Goal: Task Accomplishment & Management: Use online tool/utility

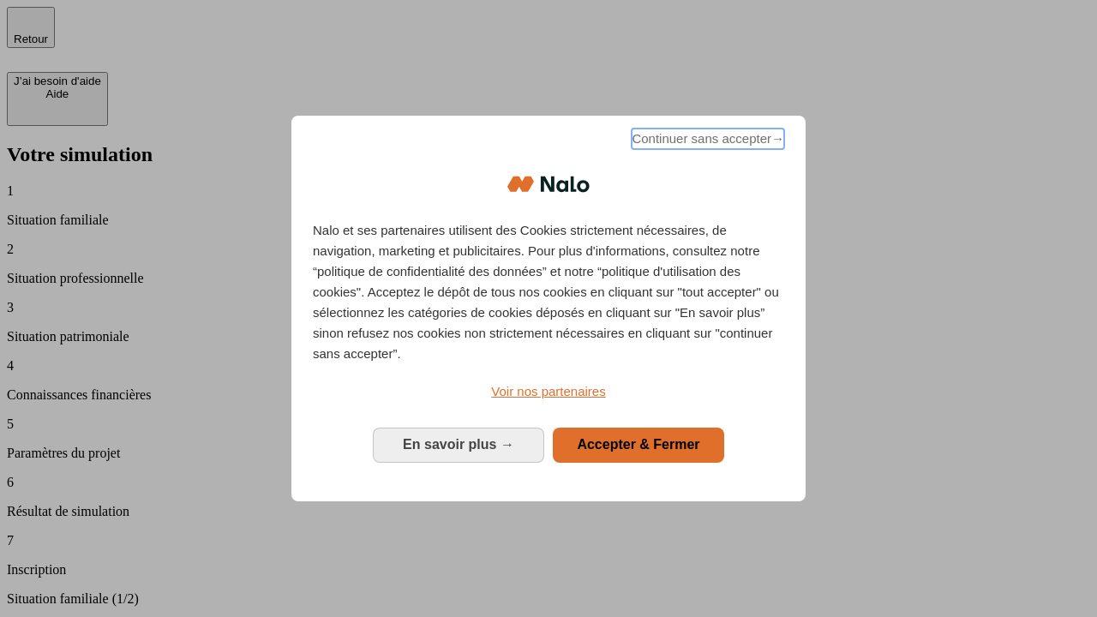
click at [706, 141] on span "Continuer sans accepter →" at bounding box center [708, 139] width 153 height 21
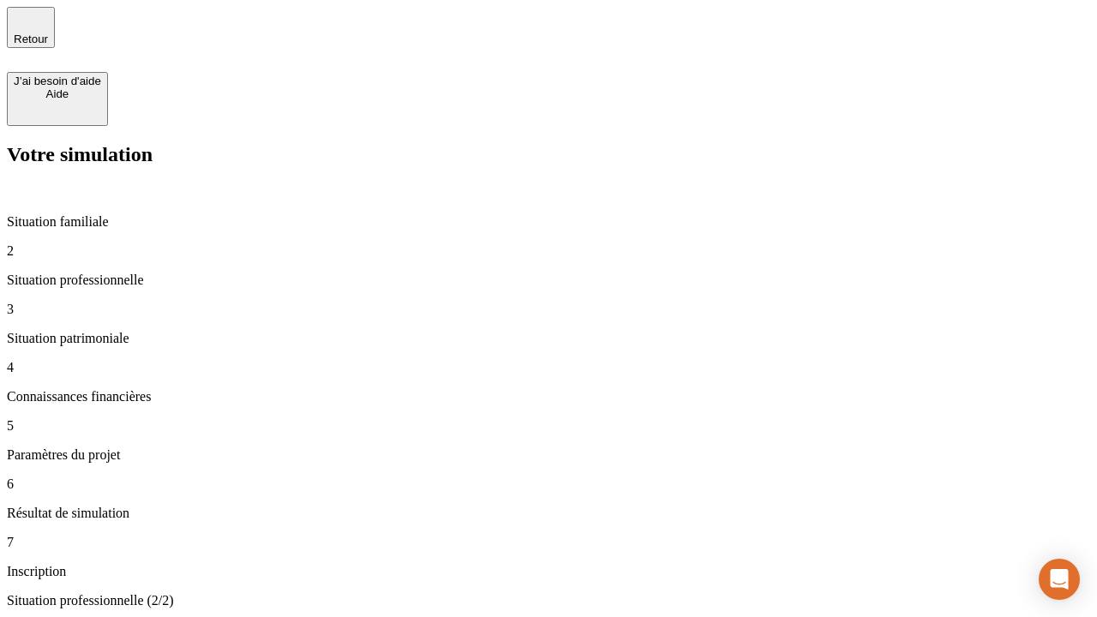
type input "30 000"
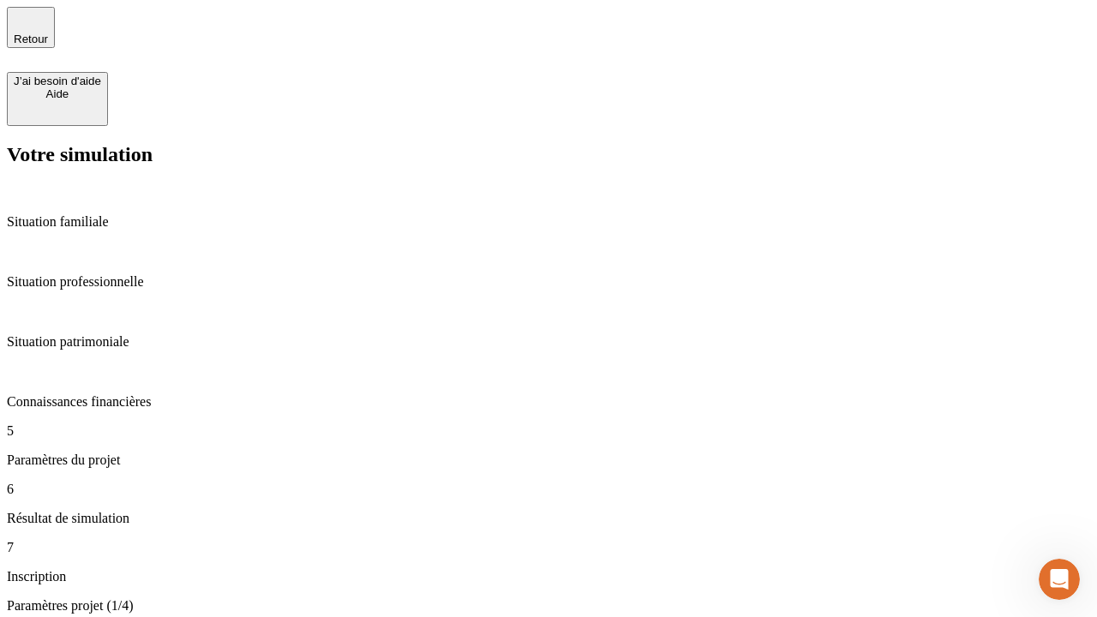
type input "25"
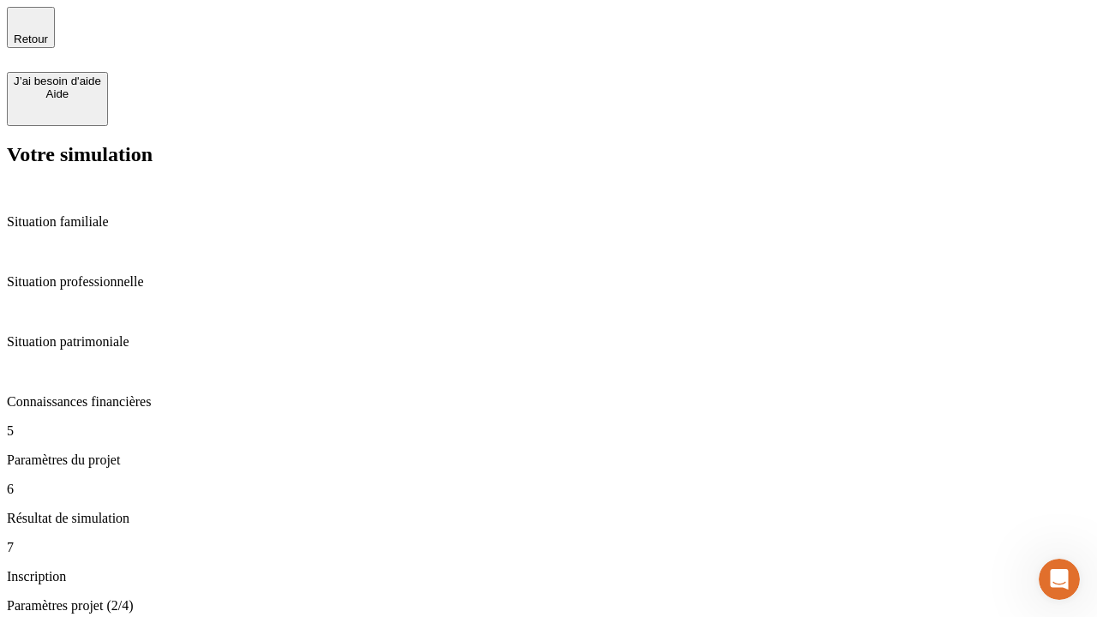
type input "1 000"
type input "640"
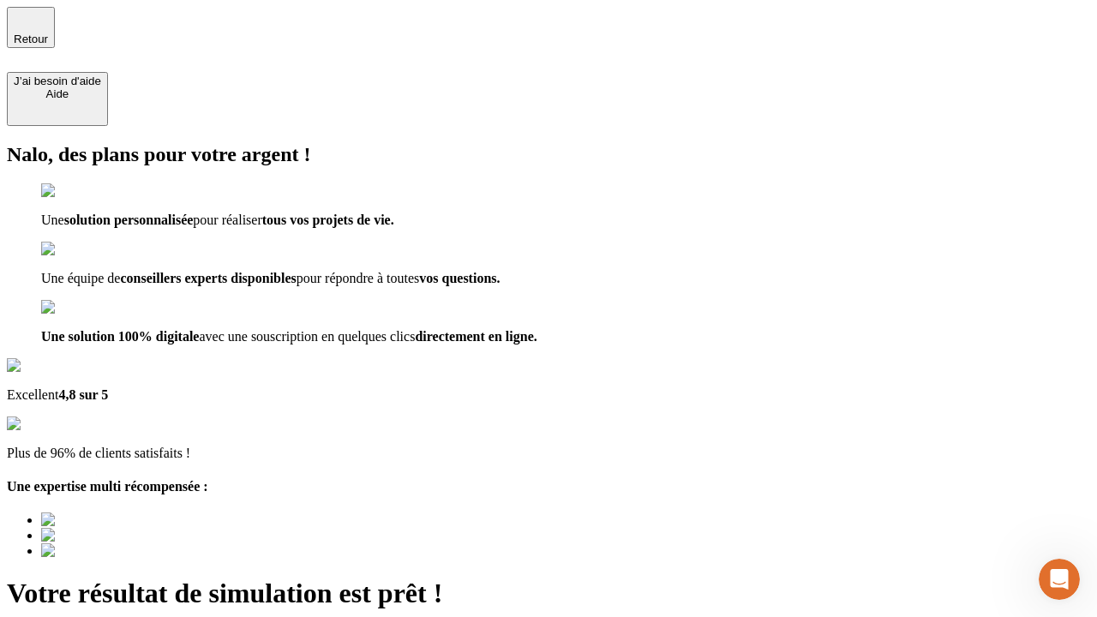
type input "[EMAIL_ADDRESS][PERSON_NAME][DOMAIN_NAME]"
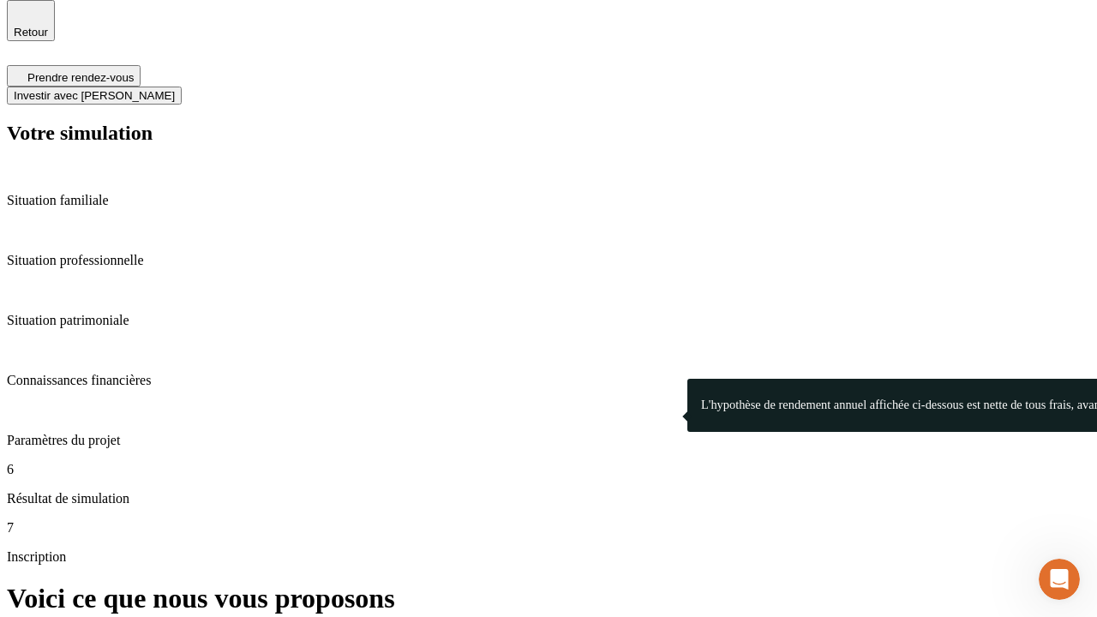
click at [175, 89] on span "Investir avec [PERSON_NAME]" at bounding box center [94, 95] width 161 height 13
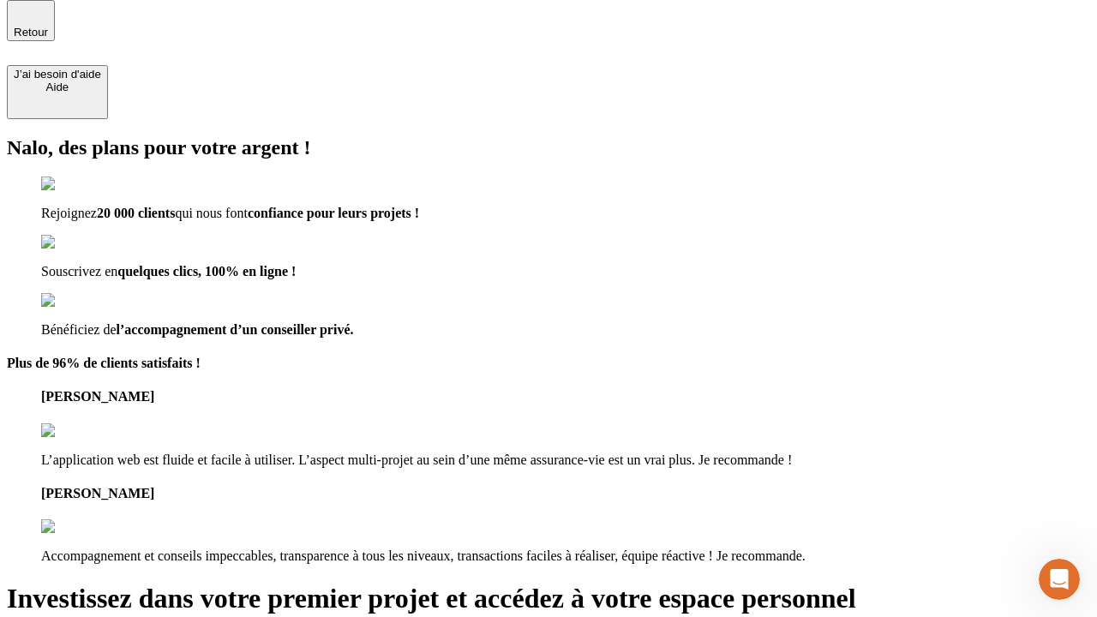
scroll to position [5, 0]
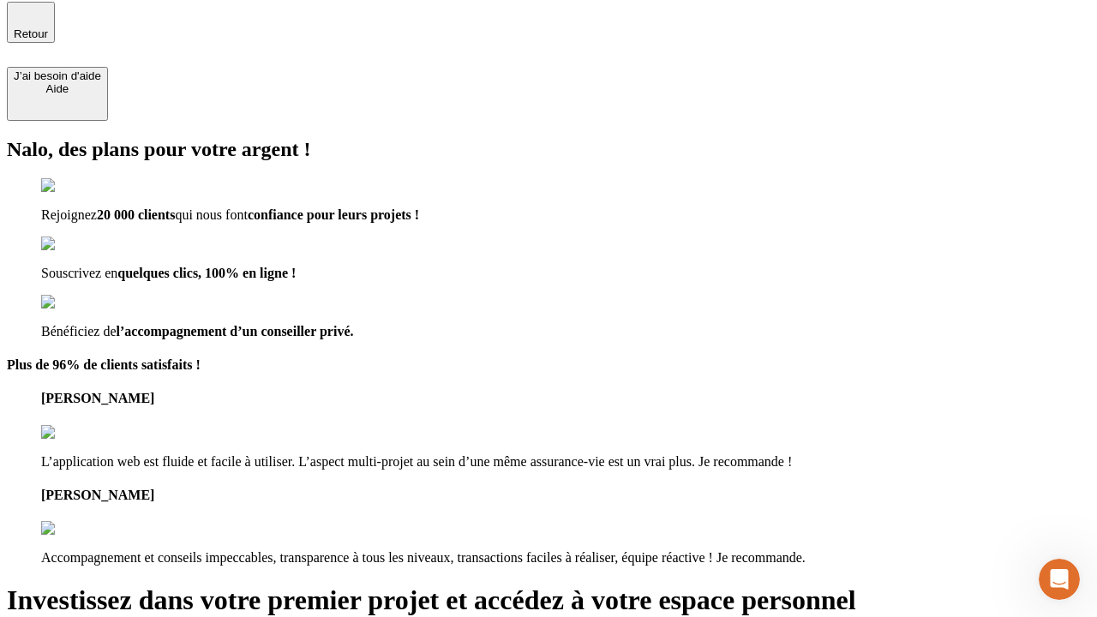
type input "[EMAIL_ADDRESS][PERSON_NAME][DOMAIN_NAME]"
